Goal: Transaction & Acquisition: Purchase product/service

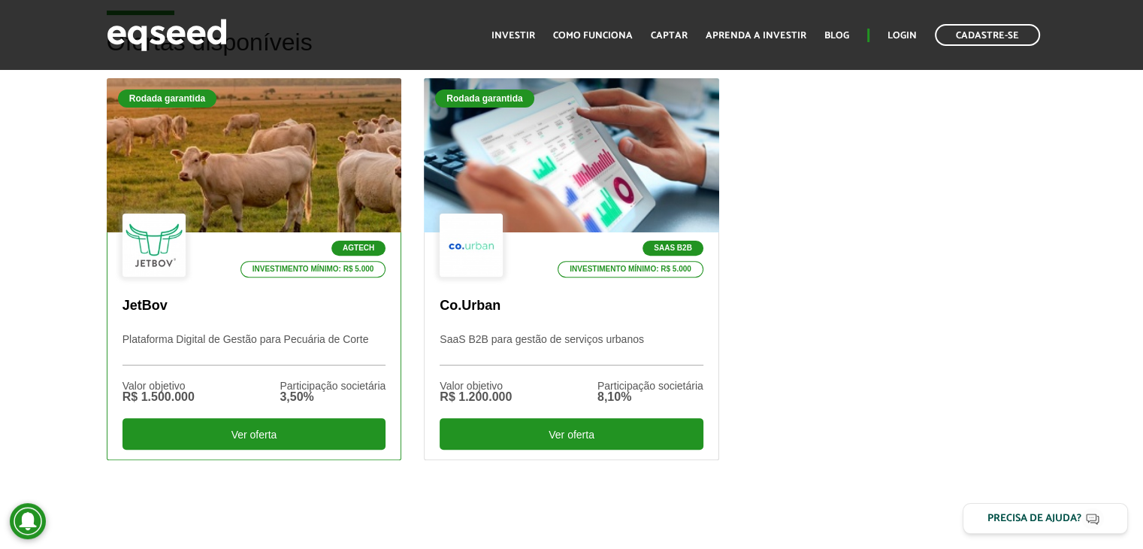
scroll to position [451, 0]
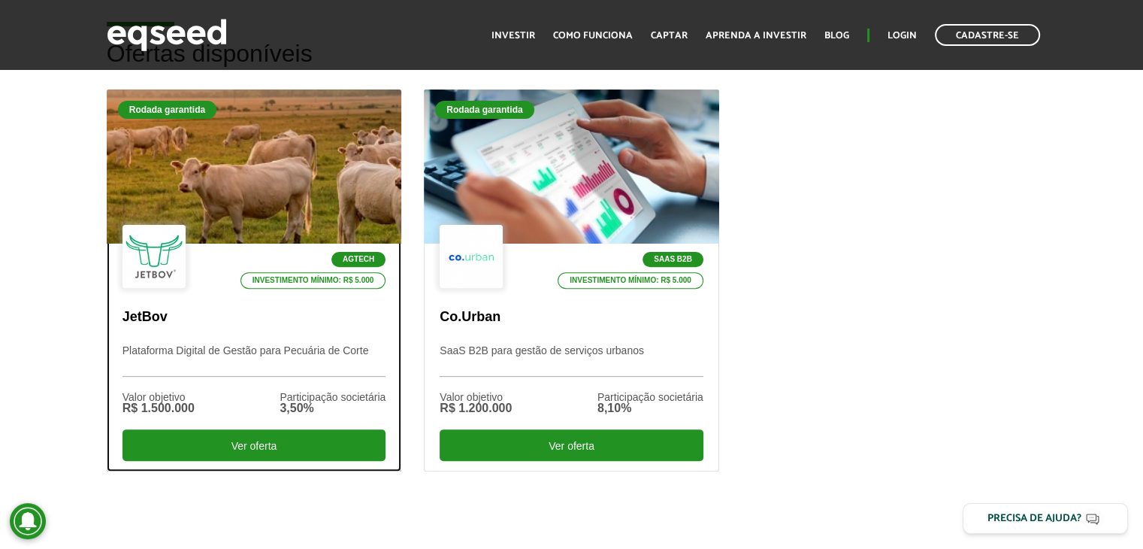
click at [170, 179] on div at bounding box center [254, 166] width 354 height 185
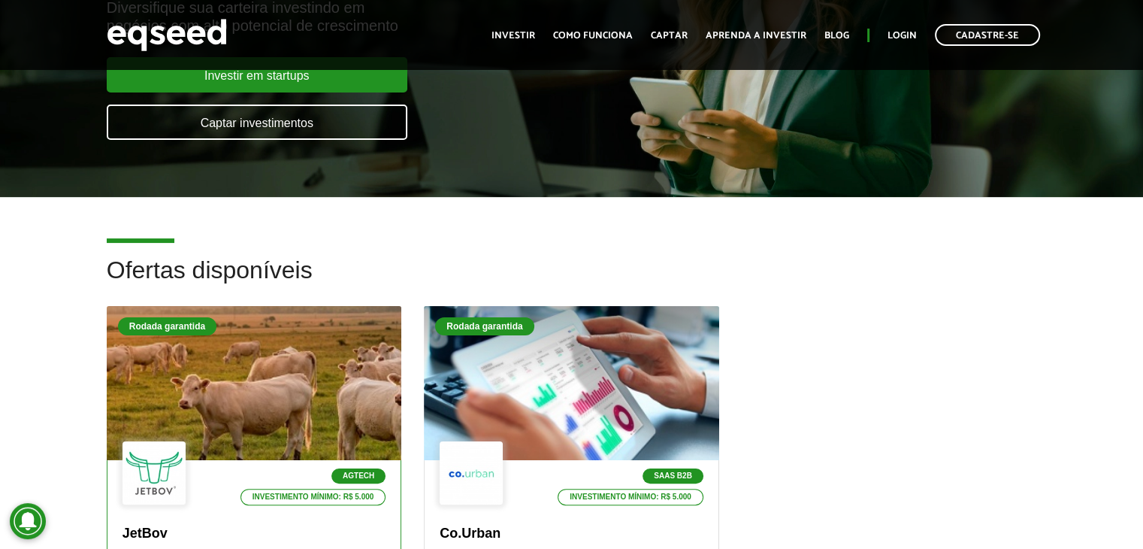
scroll to position [301, 0]
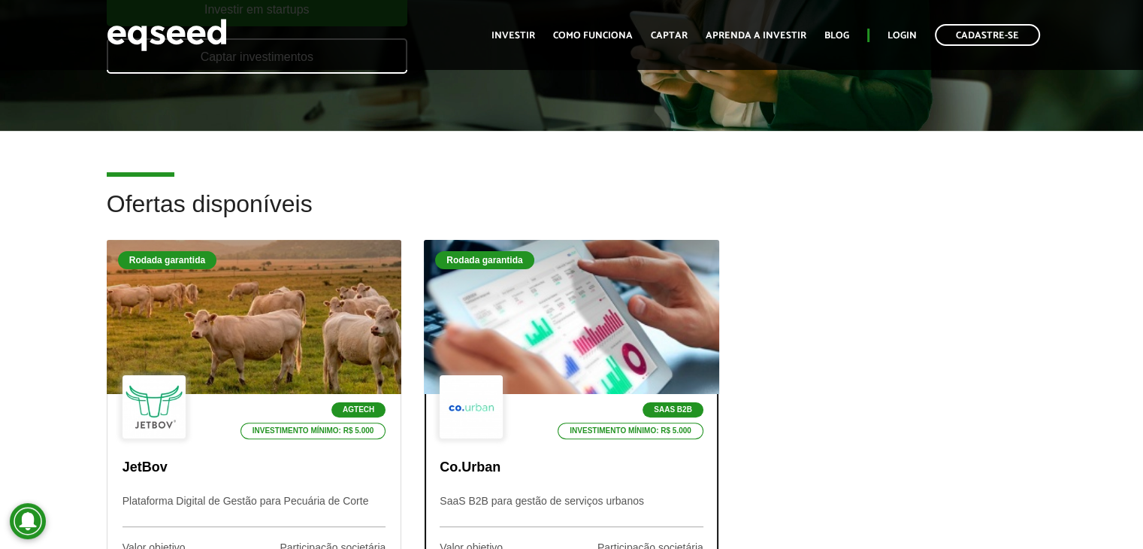
click at [534, 298] on div at bounding box center [571, 317] width 354 height 185
